Goal: Answer question/provide support: Share knowledge or assist other users

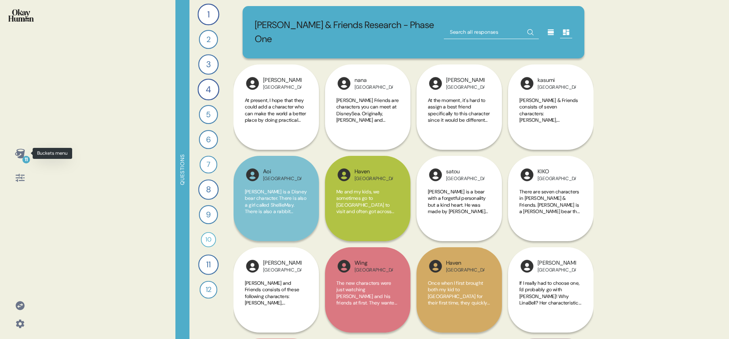
click at [16, 156] on icon at bounding box center [20, 153] width 11 height 11
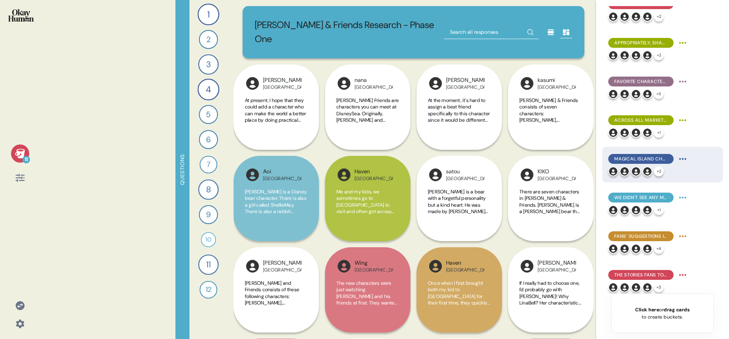
scroll to position [135, 0]
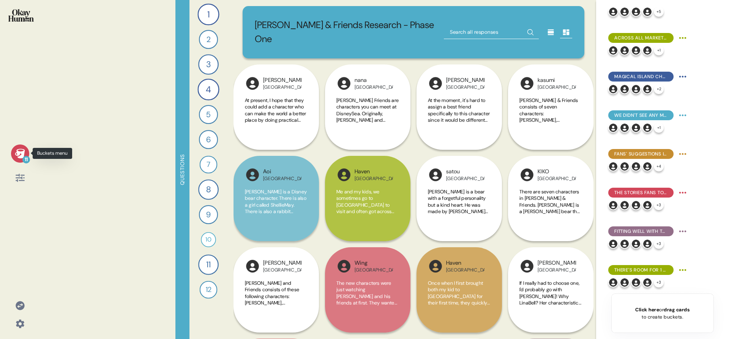
click at [17, 151] on icon at bounding box center [20, 153] width 11 height 11
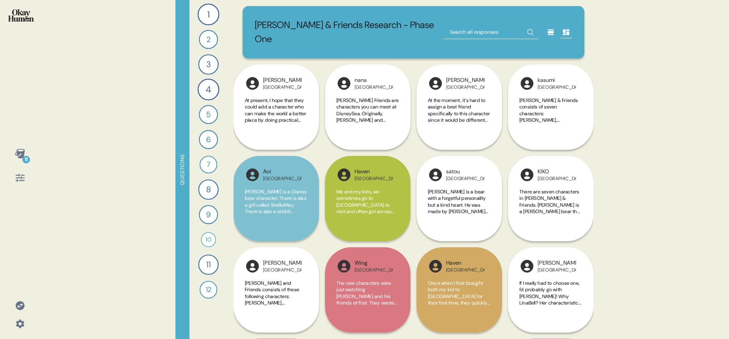
click at [471, 17] on div "[PERSON_NAME] & Friends Research - Phase One" at bounding box center [414, 32] width 342 height 52
click at [470, 27] on input "text" at bounding box center [491, 32] width 95 height 14
type input "chinchilla"
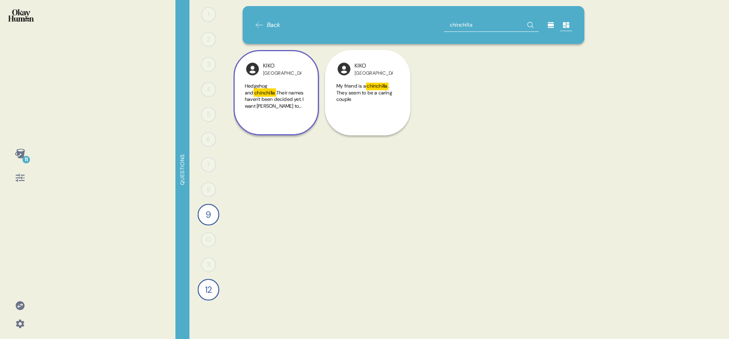
click at [296, 79] on div "KIKO Japan Hedgehog and chinchilla .Their names haven't been decided yet. I wan…" at bounding box center [276, 92] width 85 height 85
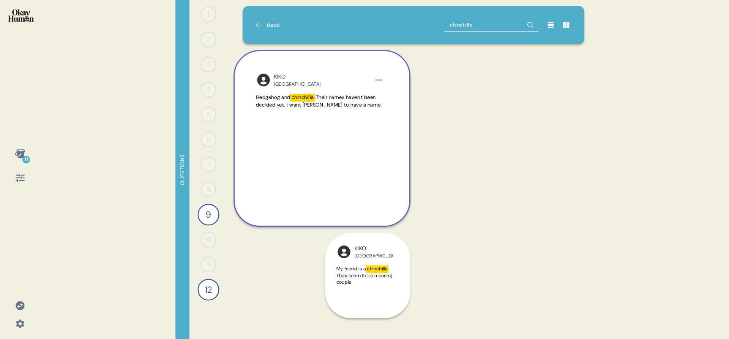
click at [308, 63] on div "KIKO Japan Hedgehog and chinchilla .Their names haven't been decided yet. I wan…" at bounding box center [322, 138] width 177 height 177
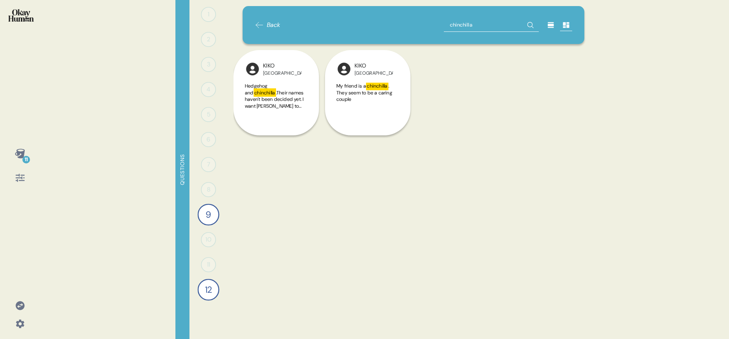
click at [493, 24] on input "chinchilla" at bounding box center [491, 25] width 95 height 14
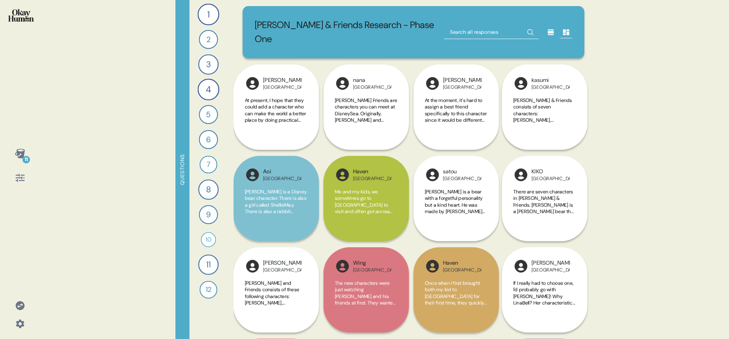
click at [36, 23] on div "11" at bounding box center [20, 169] width 40 height 339
click at [28, 16] on img at bounding box center [20, 15] width 25 height 13
